Goal: Information Seeking & Learning: Find specific fact

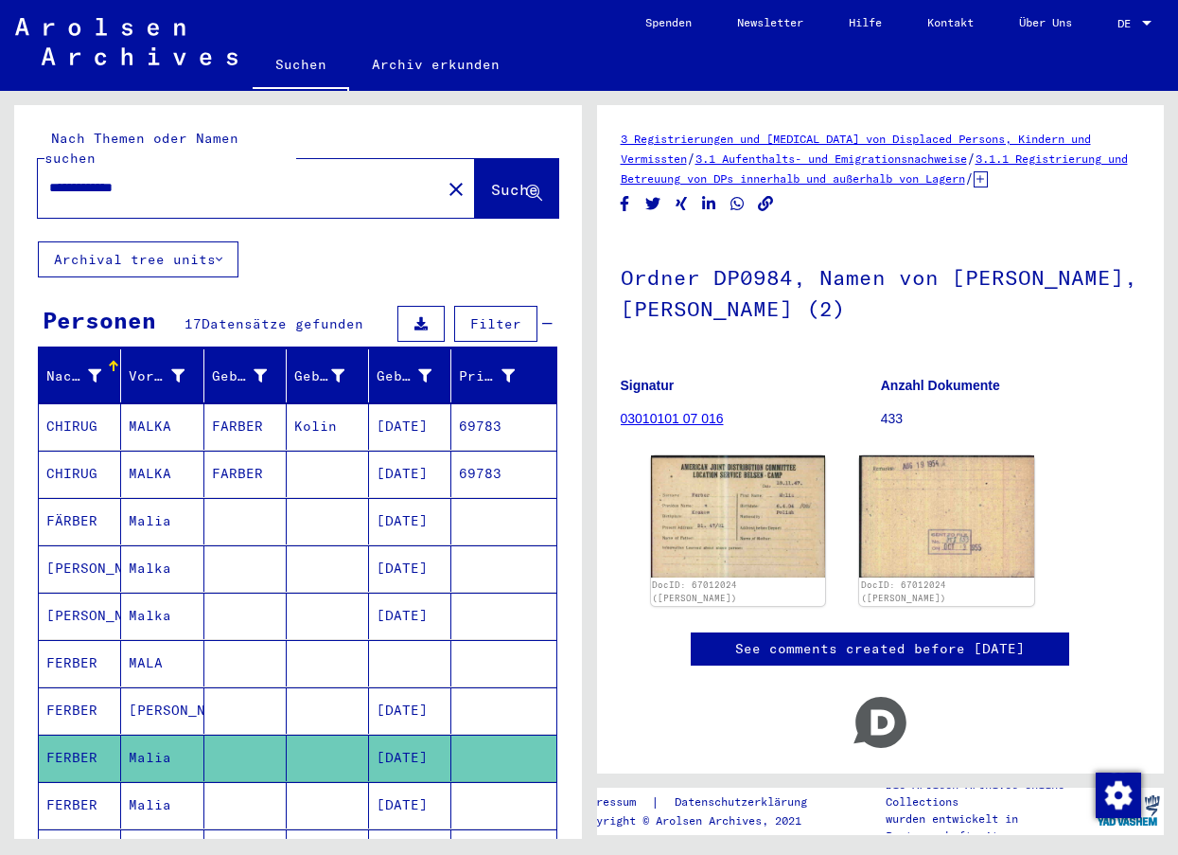
click at [241, 451] on mat-cell "FARBER" at bounding box center [245, 474] width 82 height 46
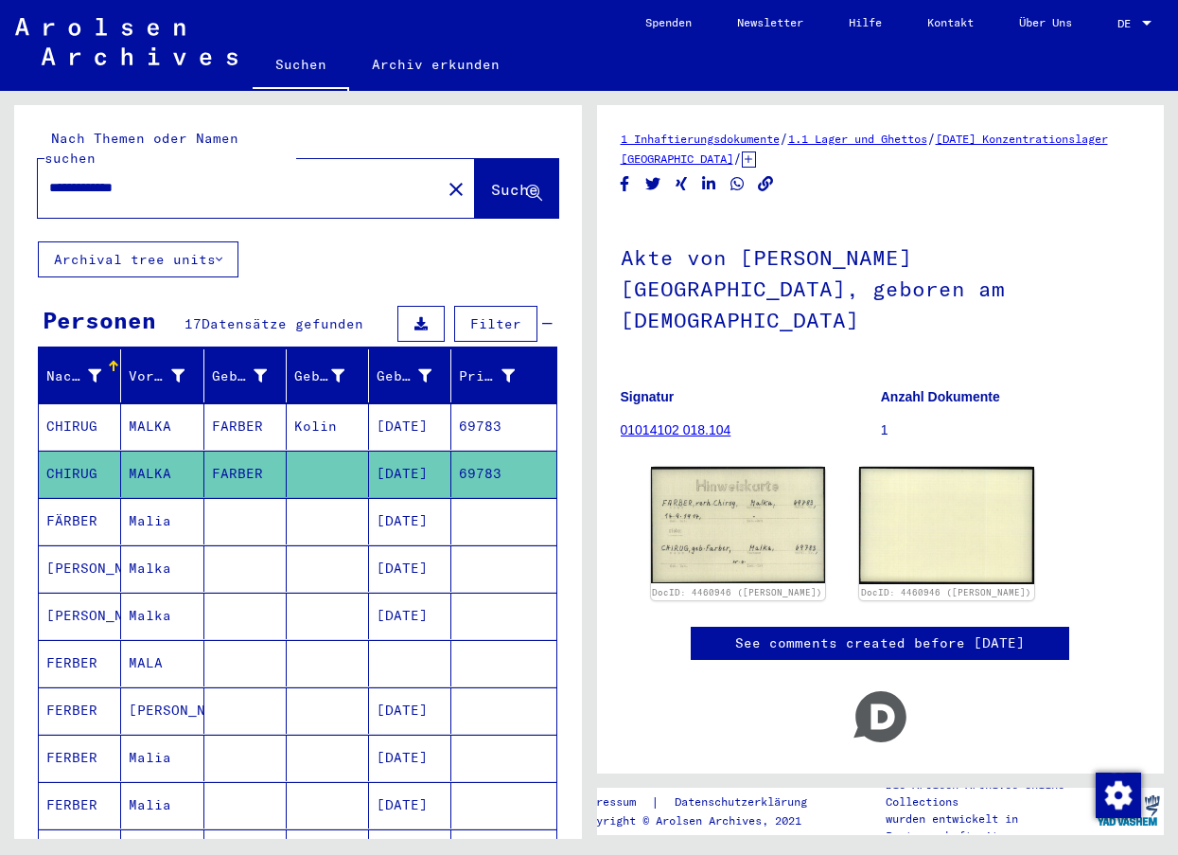
scroll to position [95, 0]
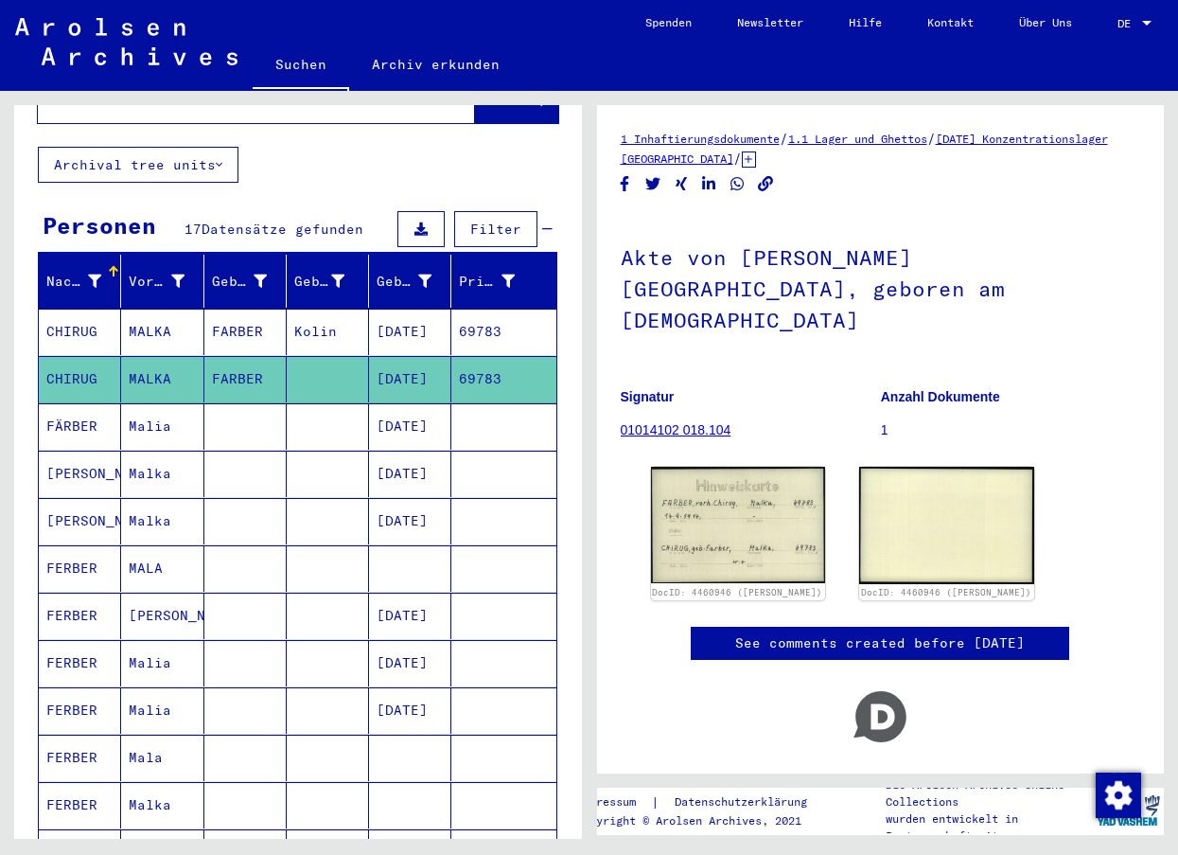
click at [108, 643] on mat-cell "FERBER" at bounding box center [80, 663] width 82 height 46
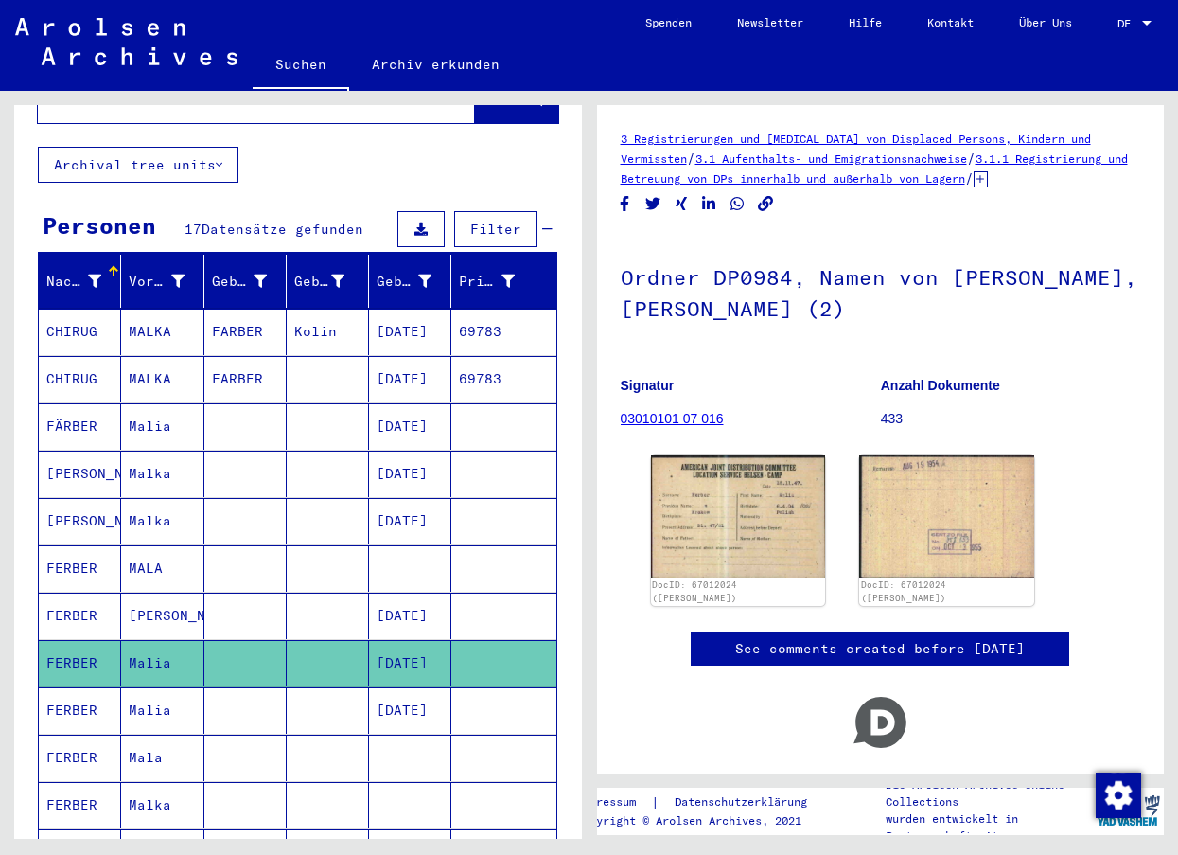
click at [113, 697] on mat-cell "FERBER" at bounding box center [80, 710] width 82 height 46
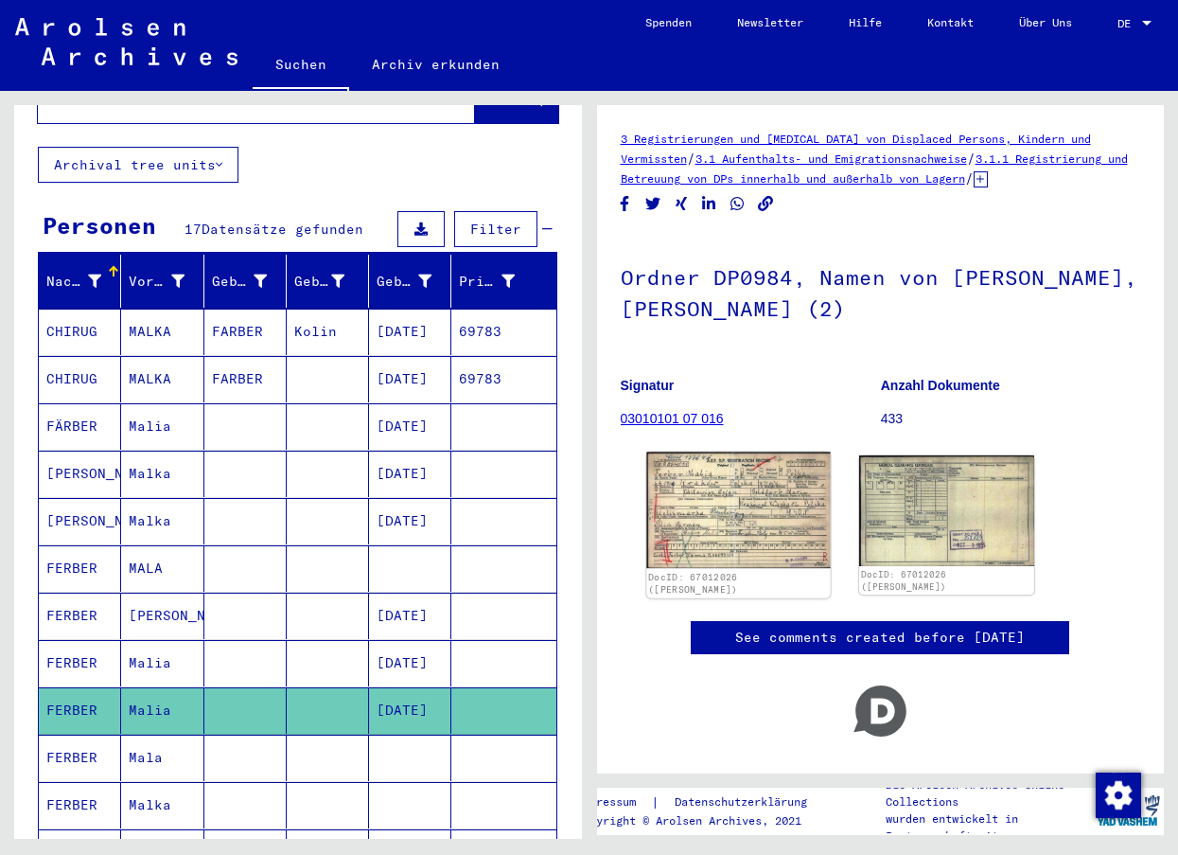
click at [753, 512] on img at bounding box center [738, 510] width 184 height 116
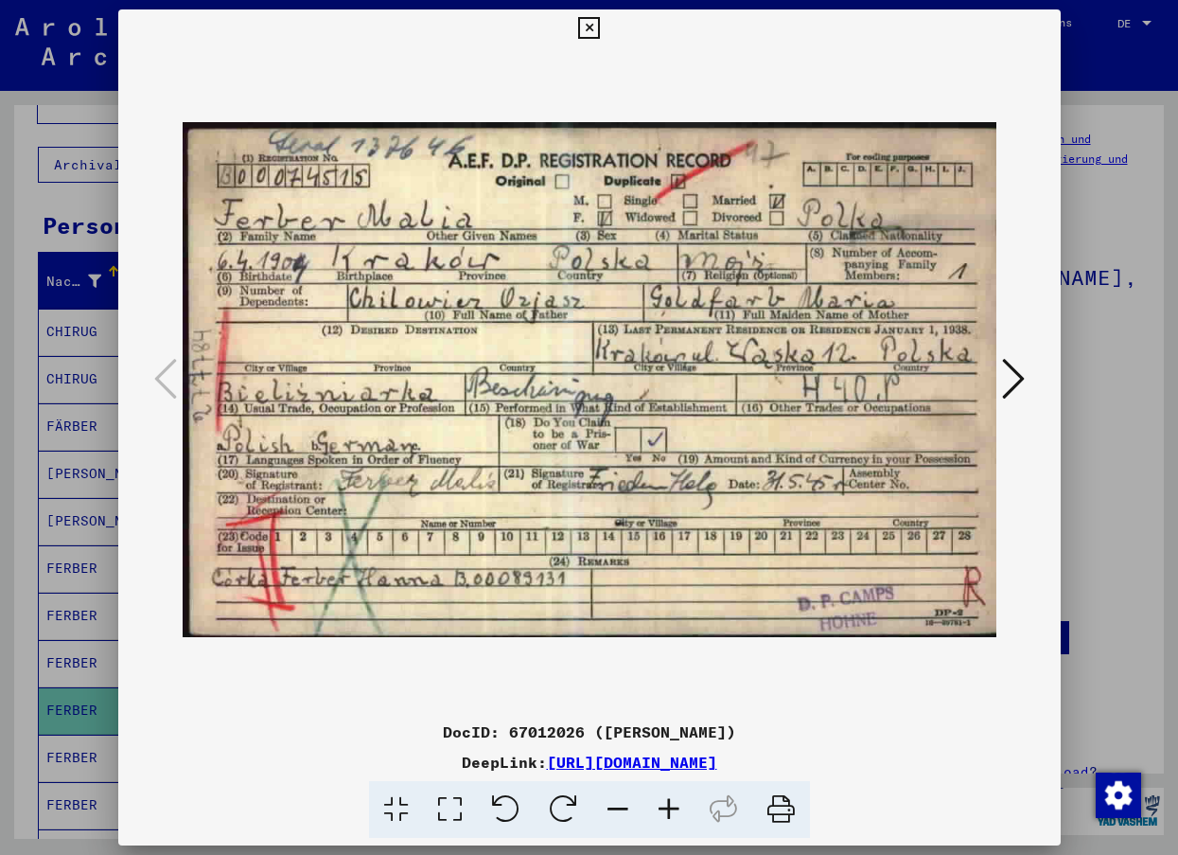
click at [1007, 382] on icon at bounding box center [1013, 378] width 23 height 45
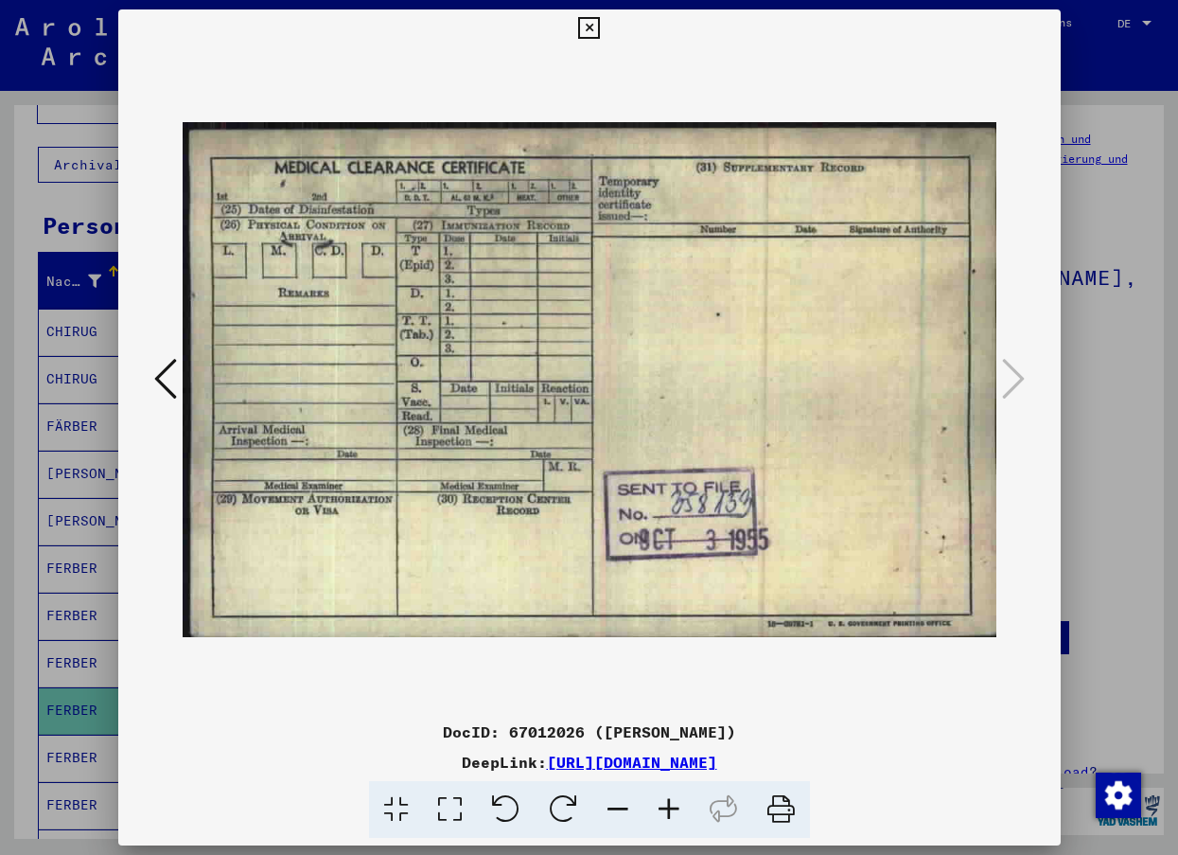
click at [161, 379] on icon at bounding box center [165, 378] width 23 height 45
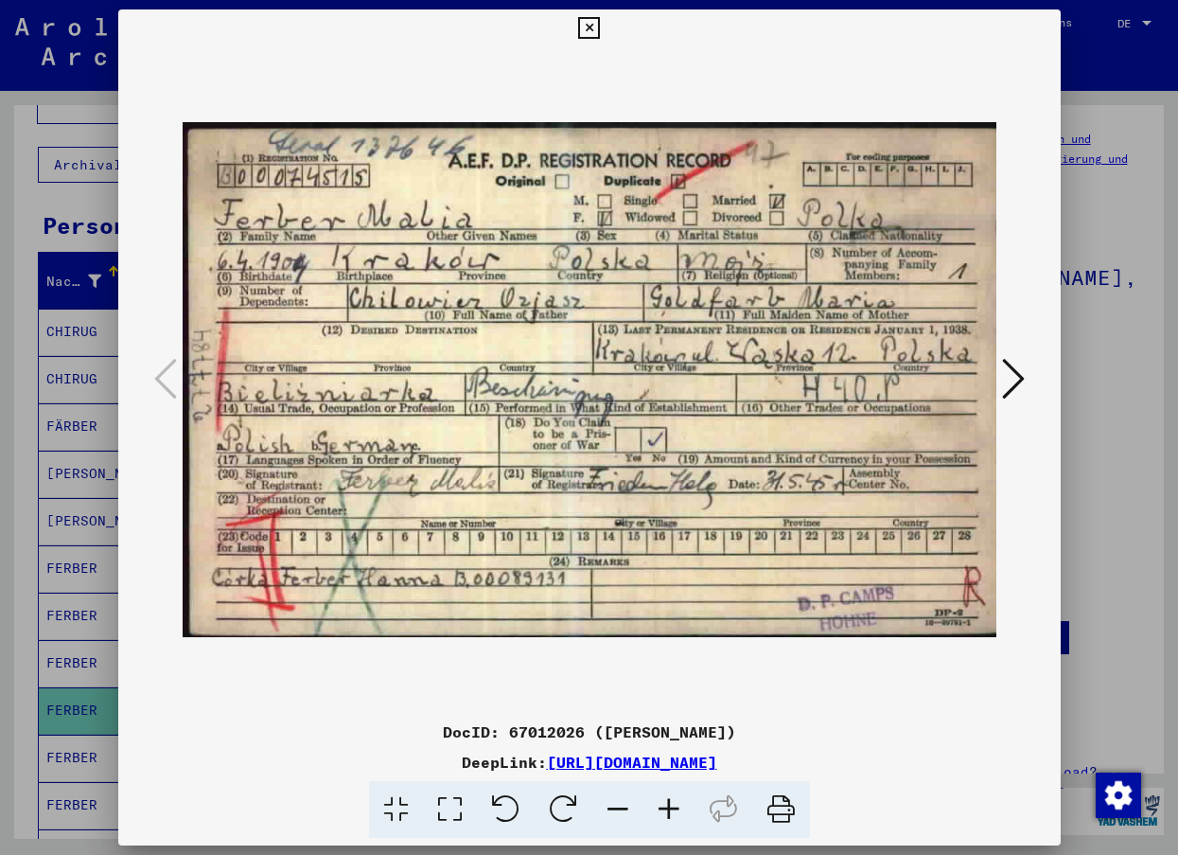
click at [592, 20] on icon at bounding box center [589, 28] width 22 height 23
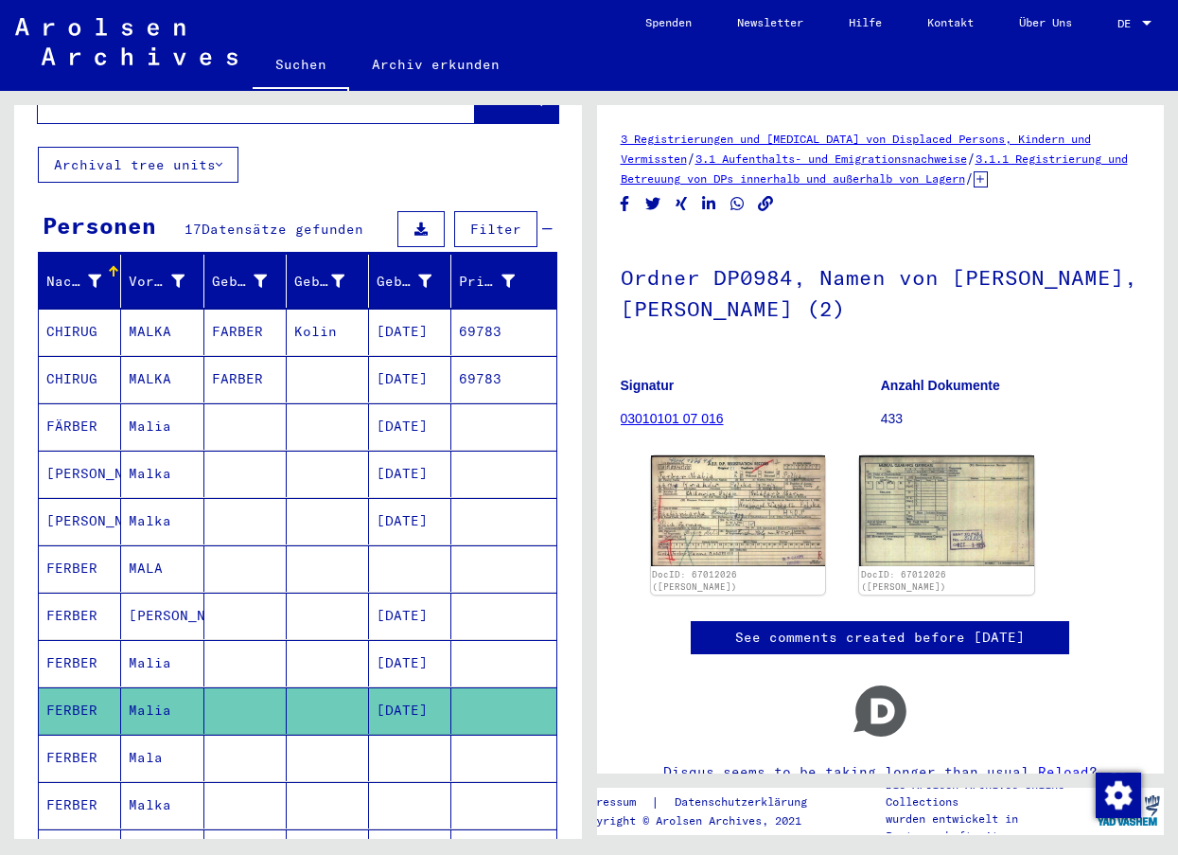
click at [220, 158] on icon at bounding box center [219, 164] width 7 height 13
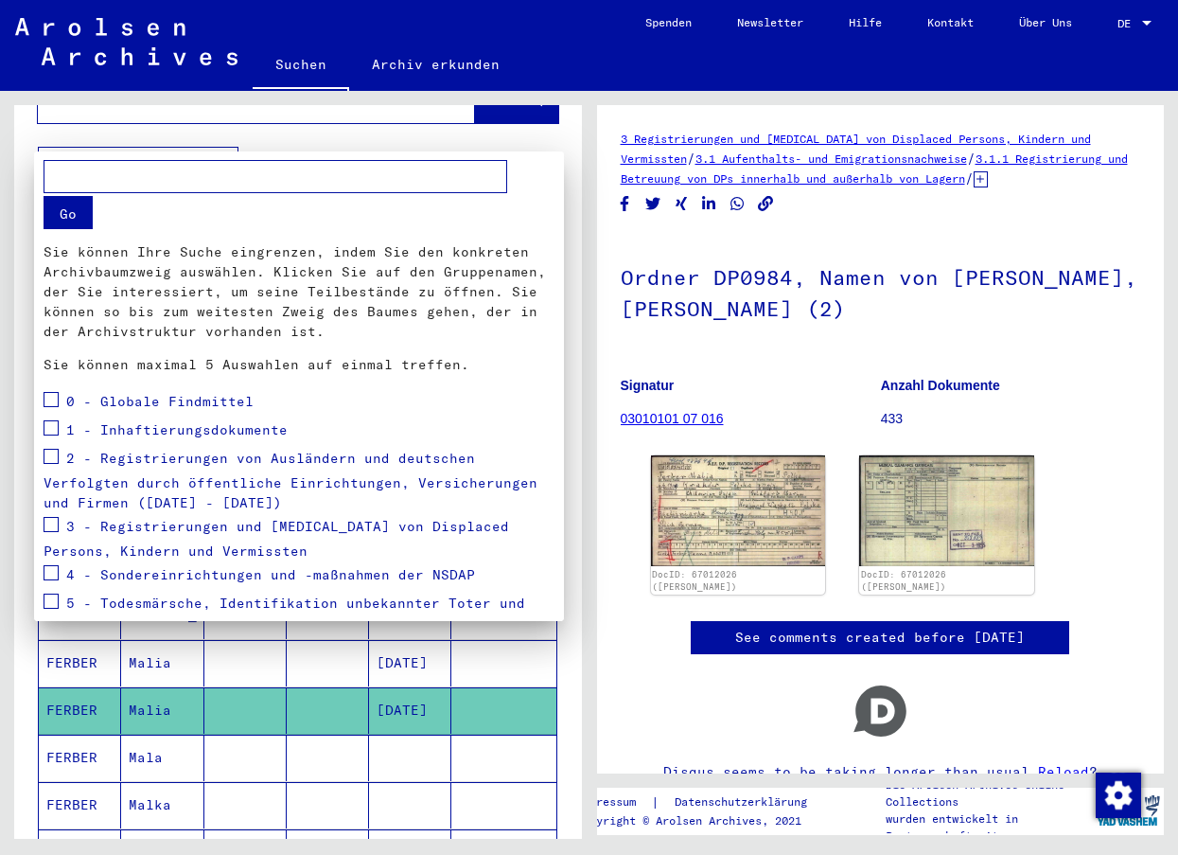
click at [80, 150] on div at bounding box center [589, 427] width 1178 height 855
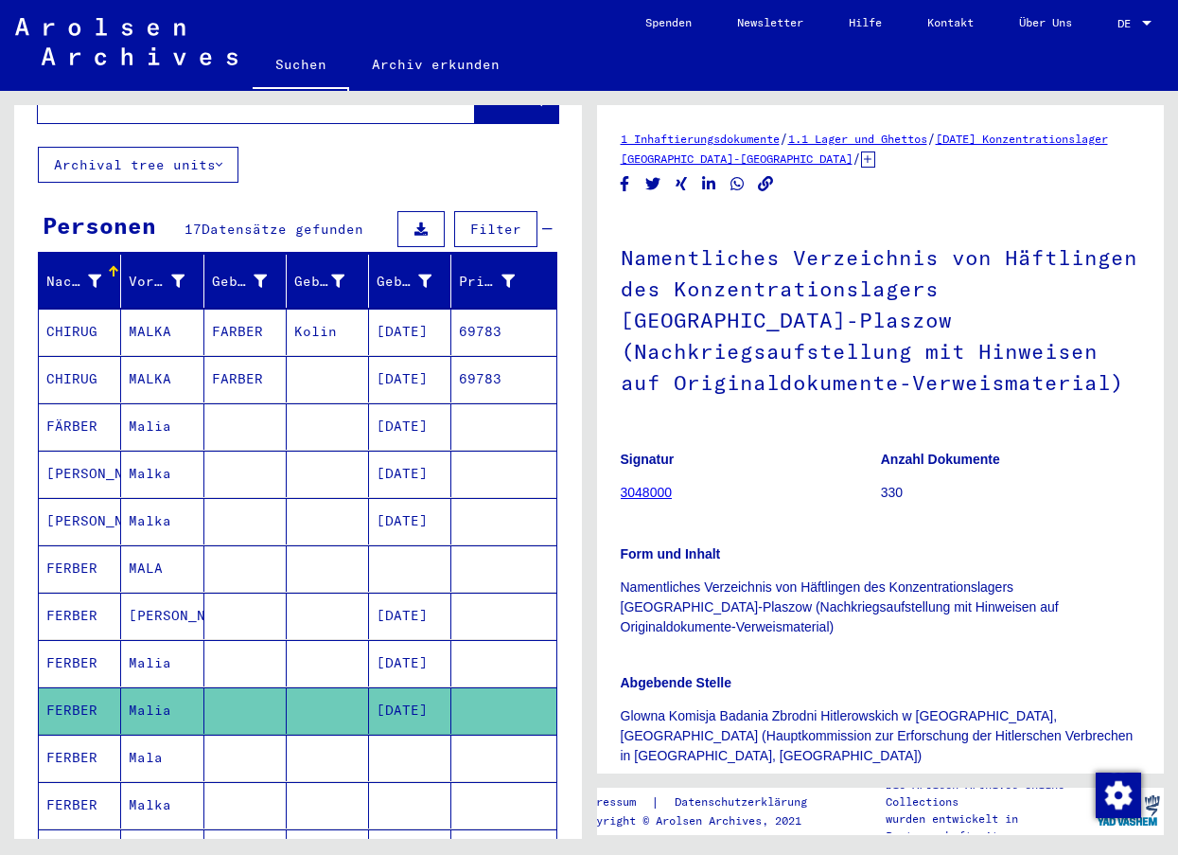
click at [60, 147] on button "Archival tree units" at bounding box center [138, 165] width 201 height 36
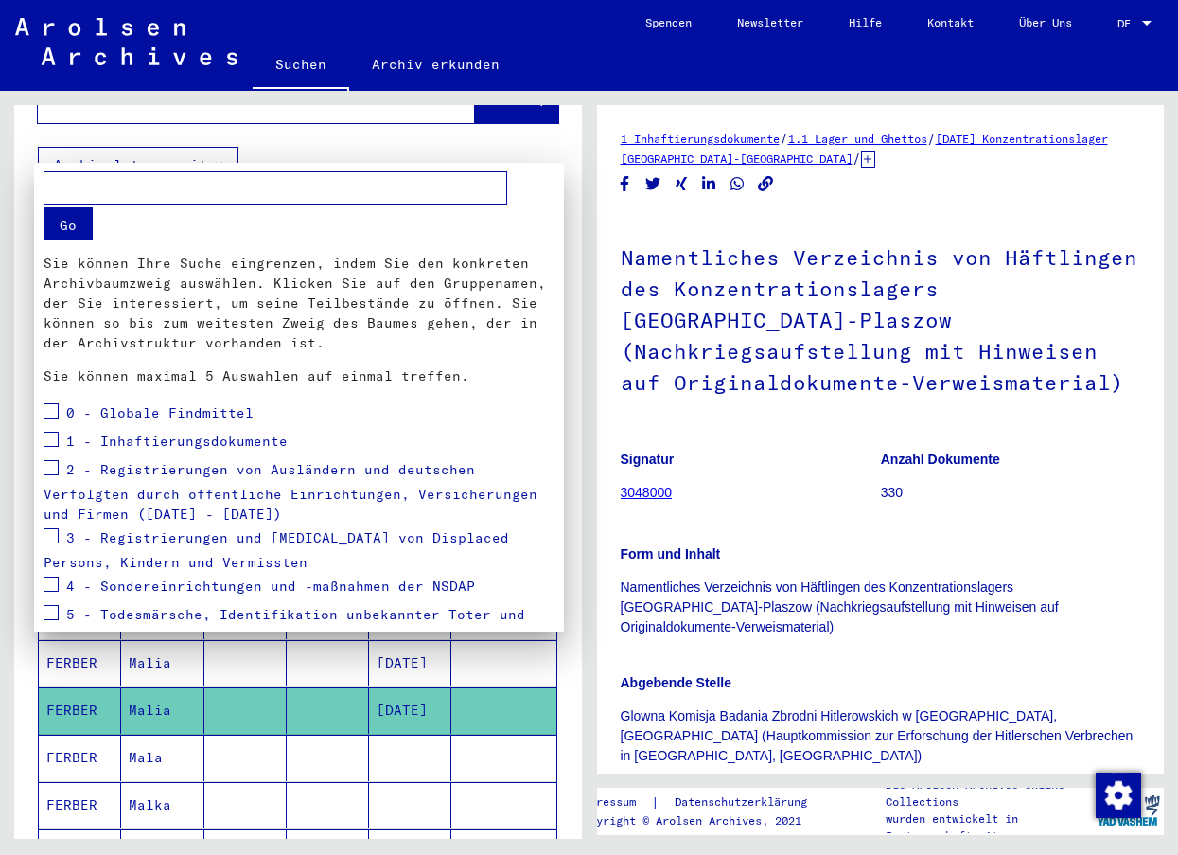
click at [300, 167] on mat-card "Go Sie können Ihre Suche eingrenzen, indem Sie den konkreten Archivbaumzweig au…" at bounding box center [299, 478] width 530 height 631
click at [264, 186] on input "text" at bounding box center [276, 187] width 464 height 33
click at [579, 691] on div at bounding box center [589, 427] width 1178 height 855
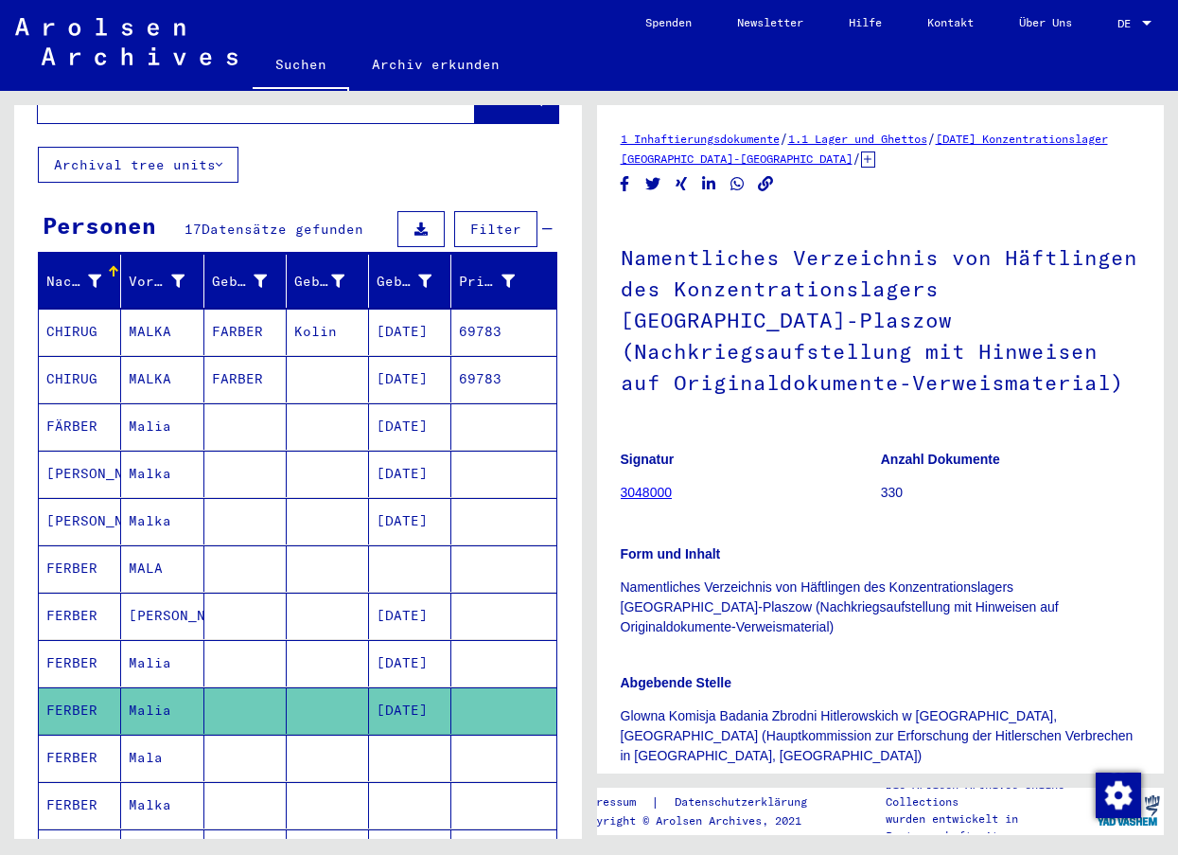
drag, startPoint x: 585, startPoint y: 357, endPoint x: 561, endPoint y: 196, distance: 162.6
click at [561, 196] on div "**********" at bounding box center [294, 465] width 589 height 748
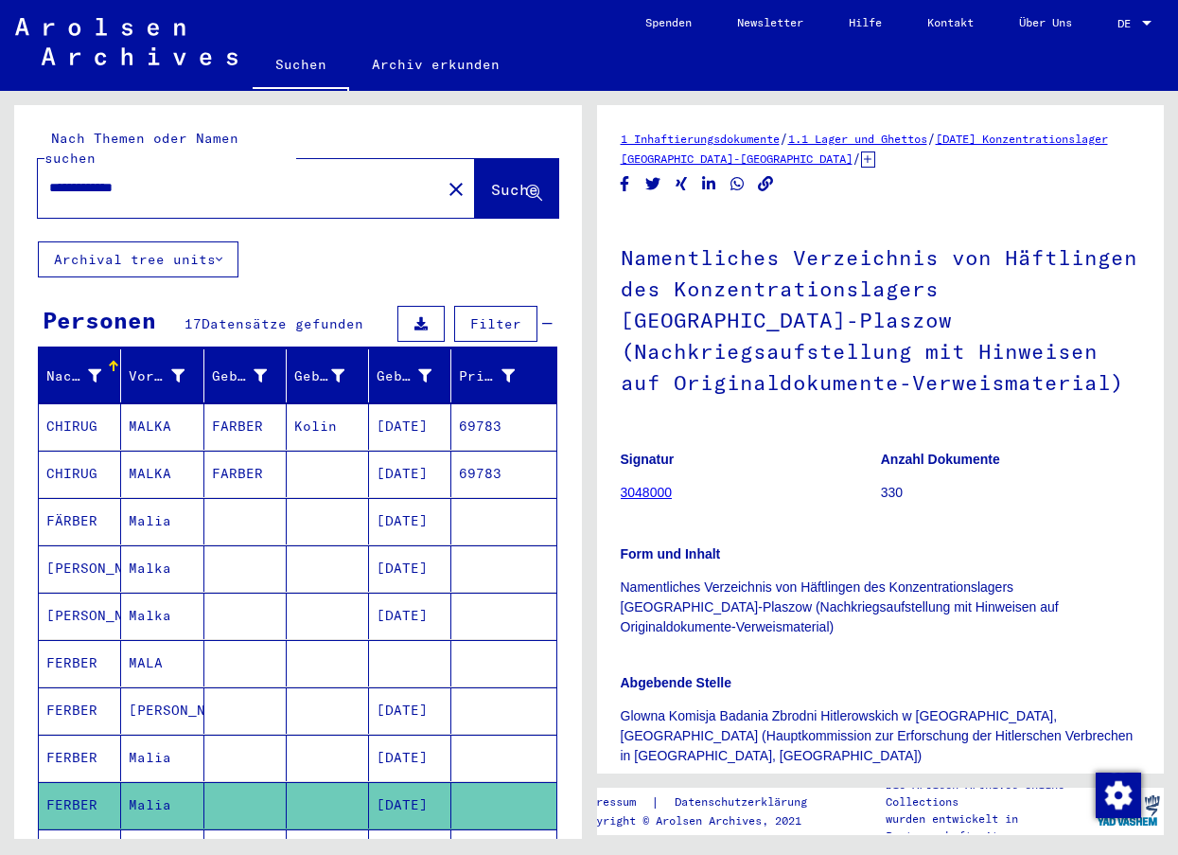
click at [174, 178] on input "**********" at bounding box center [239, 188] width 380 height 20
click at [99, 178] on input "**********" at bounding box center [239, 188] width 380 height 20
type input "**********"
click at [491, 180] on span "Suche" at bounding box center [514, 189] width 47 height 19
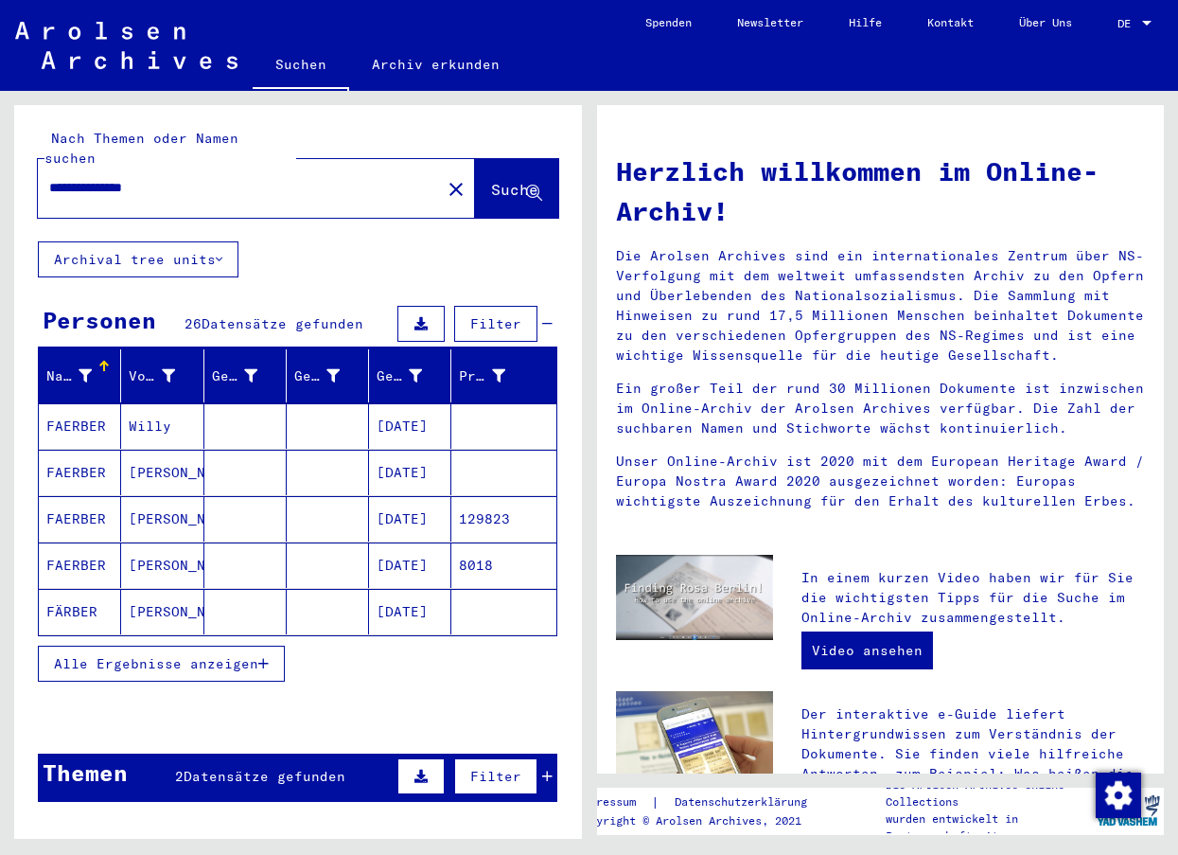
click at [162, 655] on span "Alle Ergebnisse anzeigen" at bounding box center [156, 663] width 204 height 17
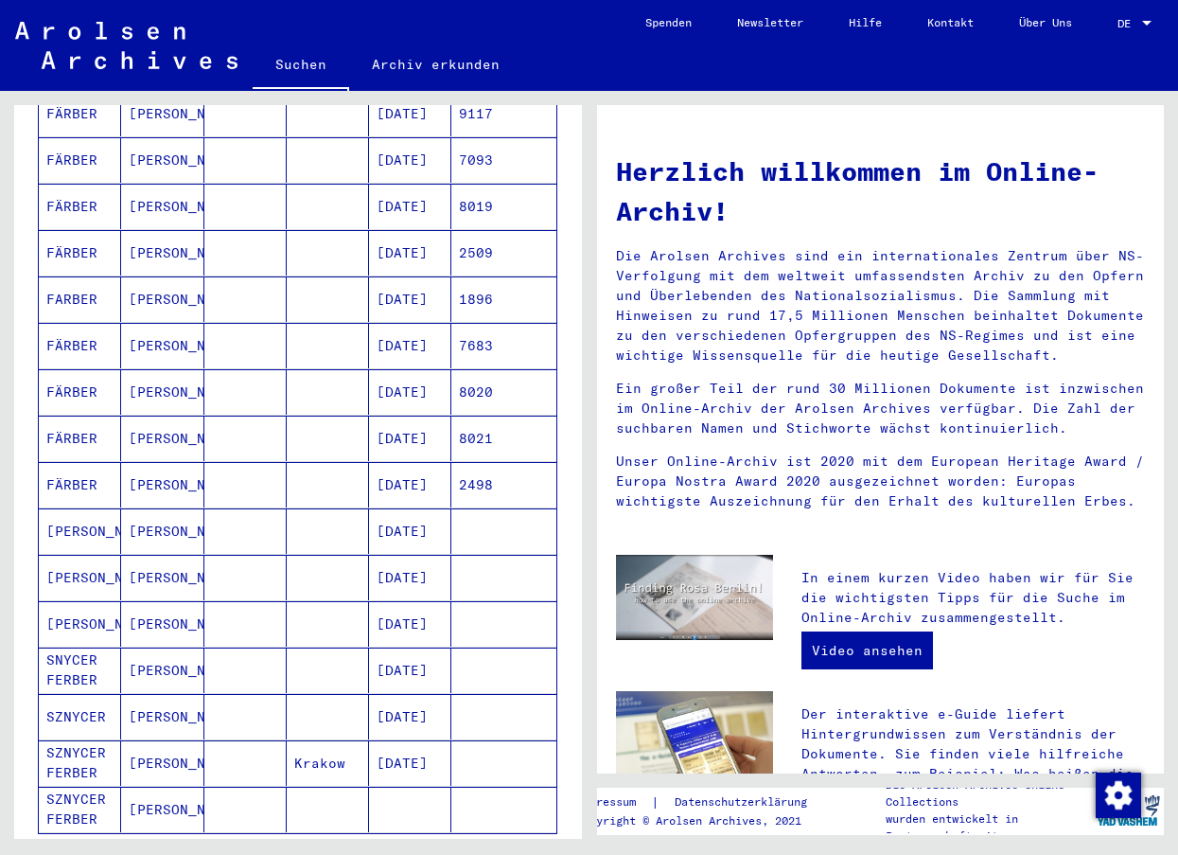
scroll to position [757, 0]
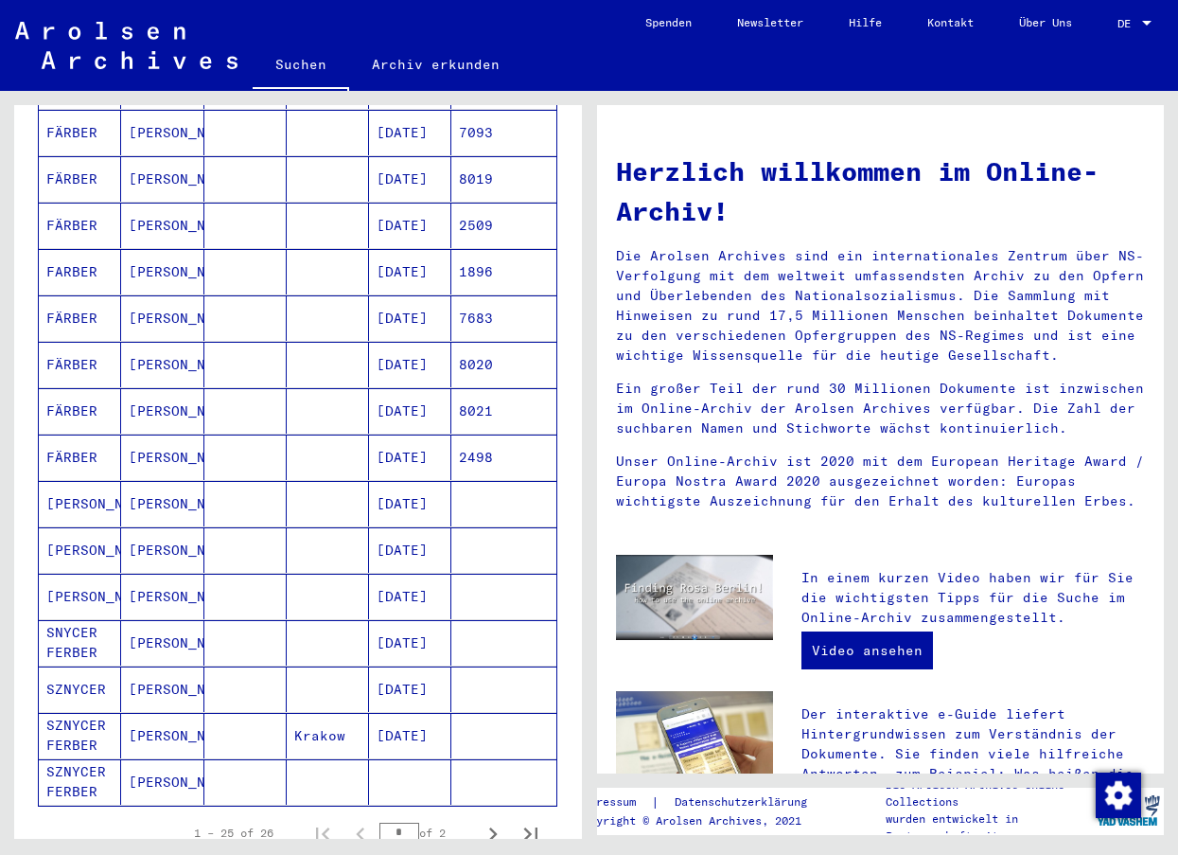
click at [80, 579] on mat-cell "[PERSON_NAME]" at bounding box center [80, 596] width 82 height 45
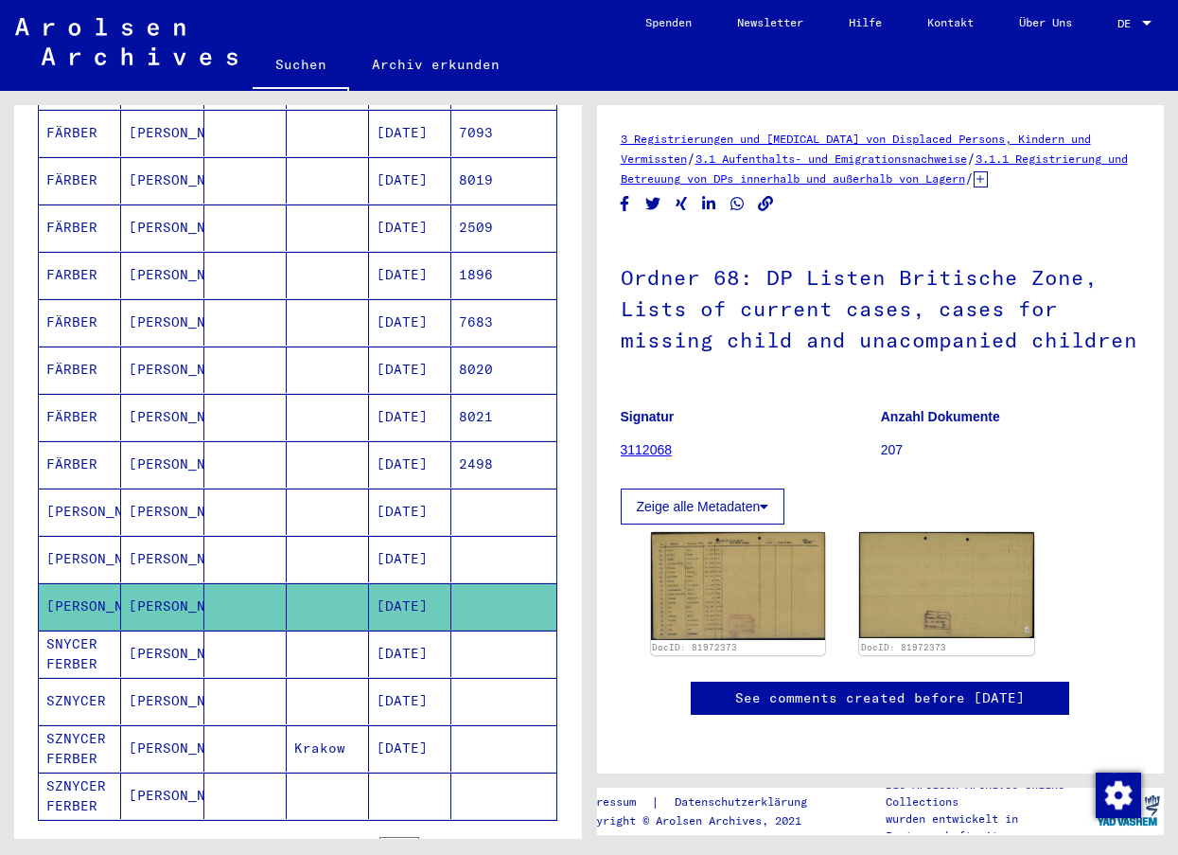
click at [80, 641] on mat-cell "SNYCER FERBER" at bounding box center [80, 653] width 82 height 46
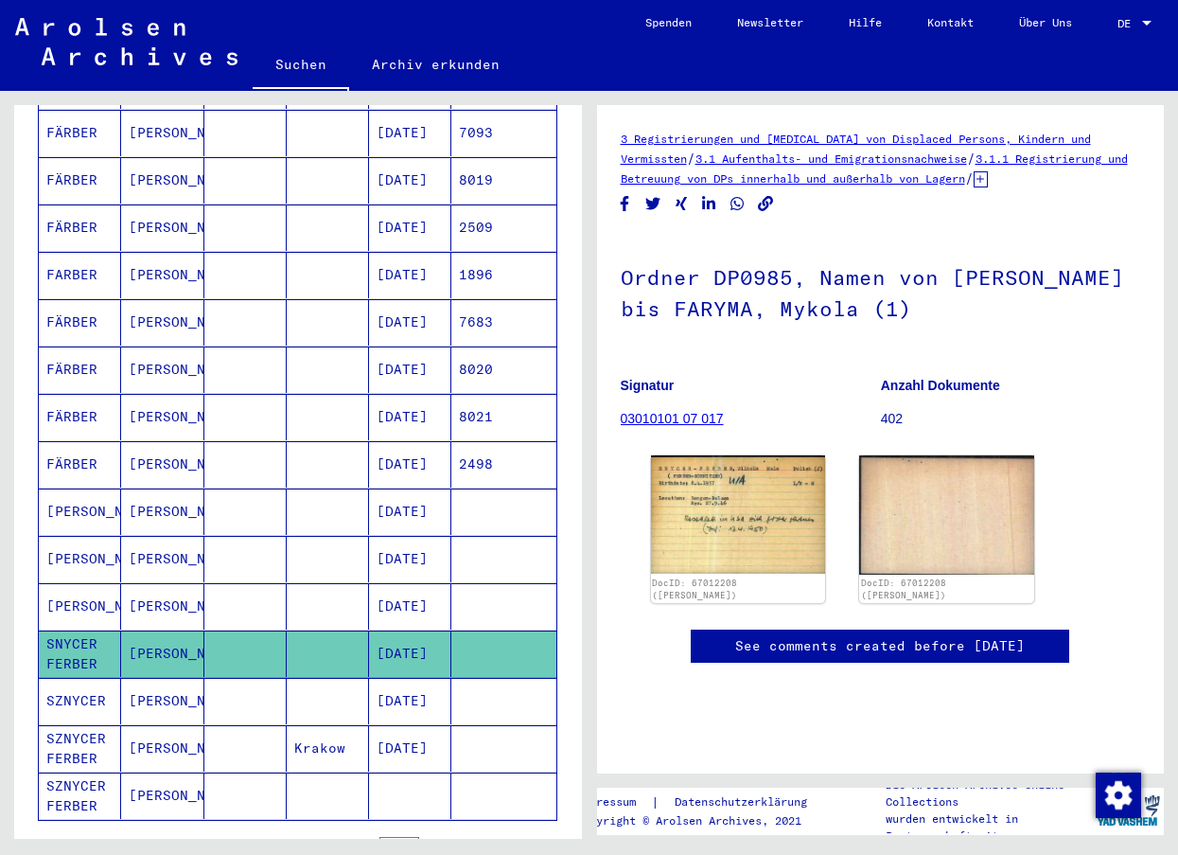
click at [80, 683] on mat-cell "SZNYCER" at bounding box center [80, 701] width 82 height 46
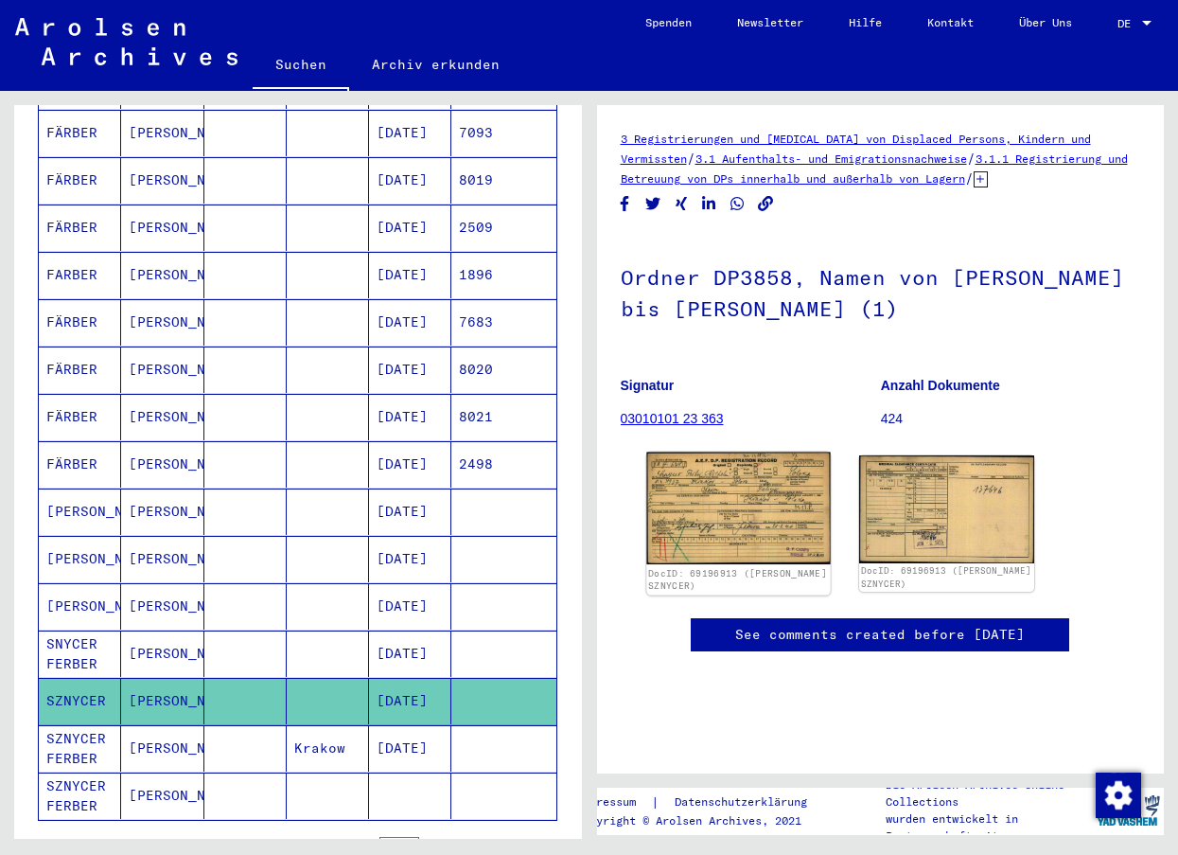
click at [753, 537] on img at bounding box center [738, 508] width 184 height 113
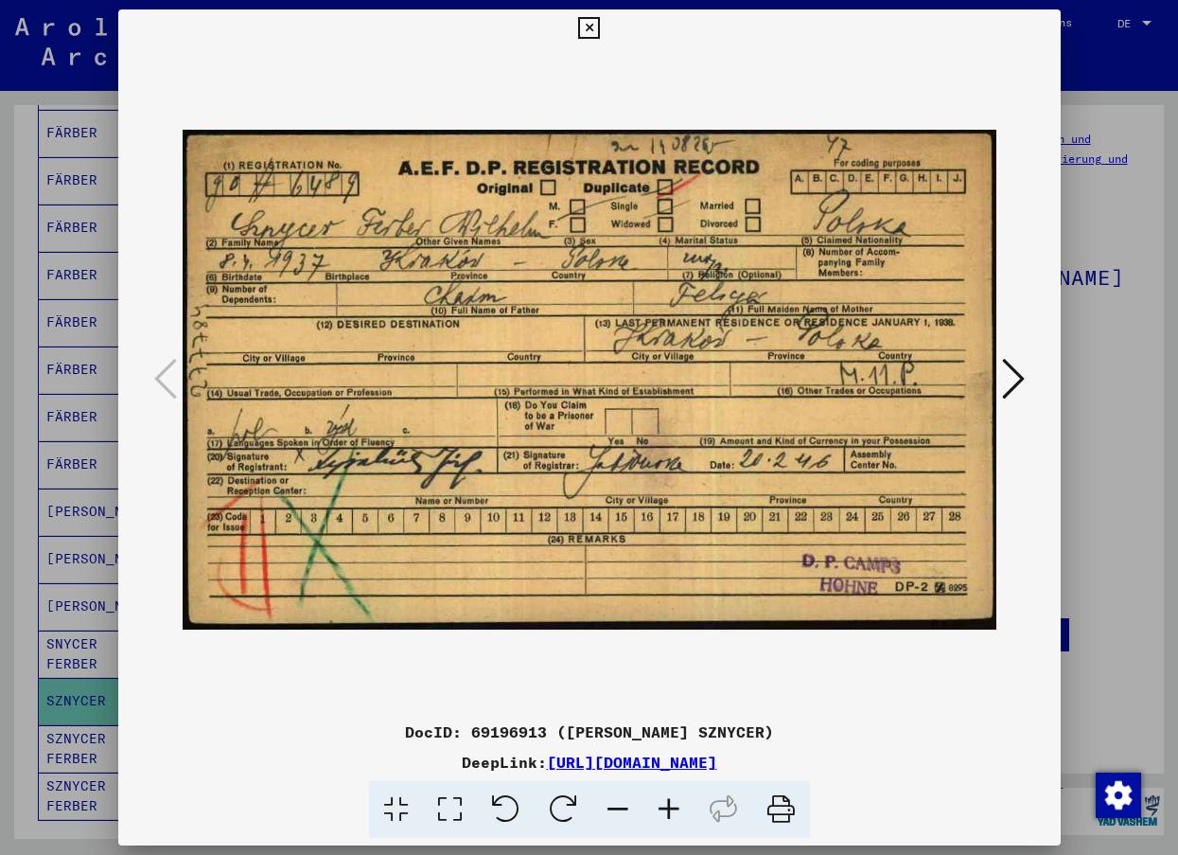
click at [586, 26] on icon at bounding box center [589, 28] width 22 height 23
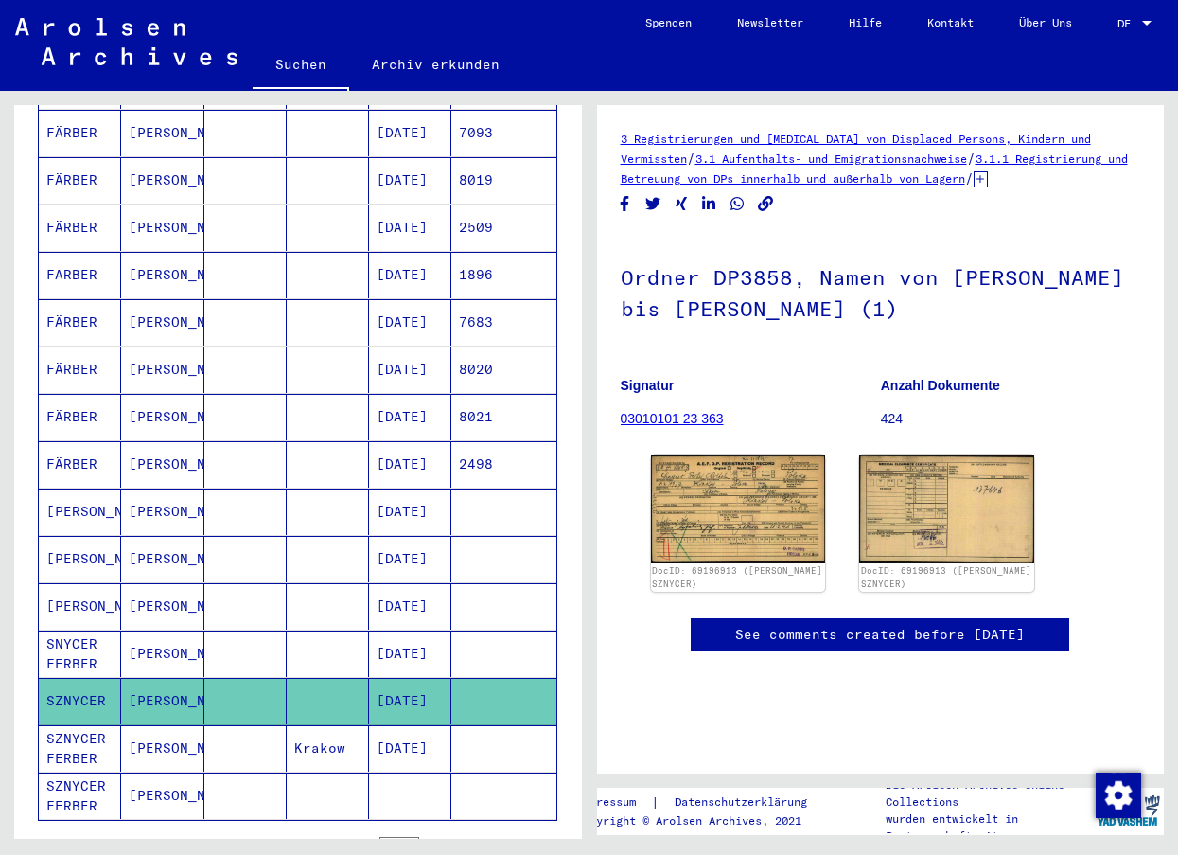
click at [74, 725] on mat-cell "SZNYCER FERBER" at bounding box center [80, 748] width 82 height 46
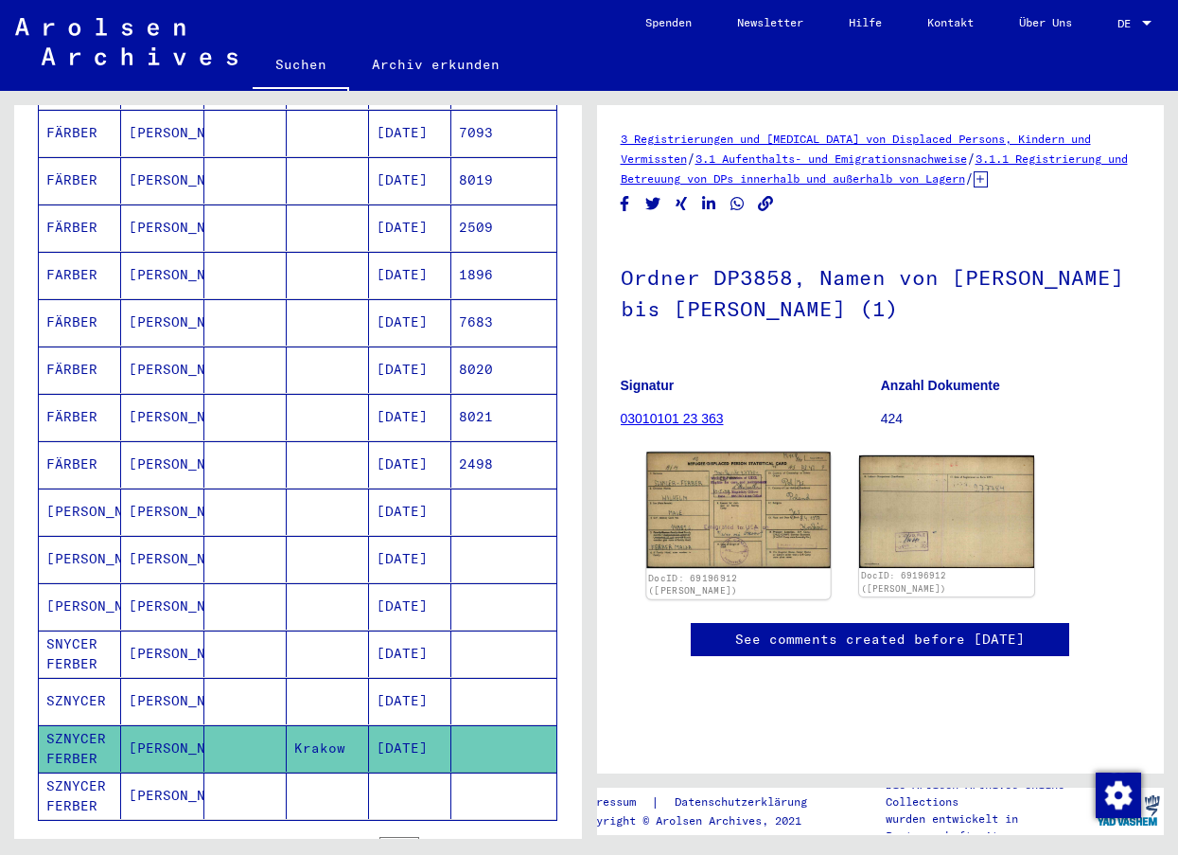
click at [745, 534] on img at bounding box center [738, 510] width 184 height 116
